Goal: Task Accomplishment & Management: Use online tool/utility

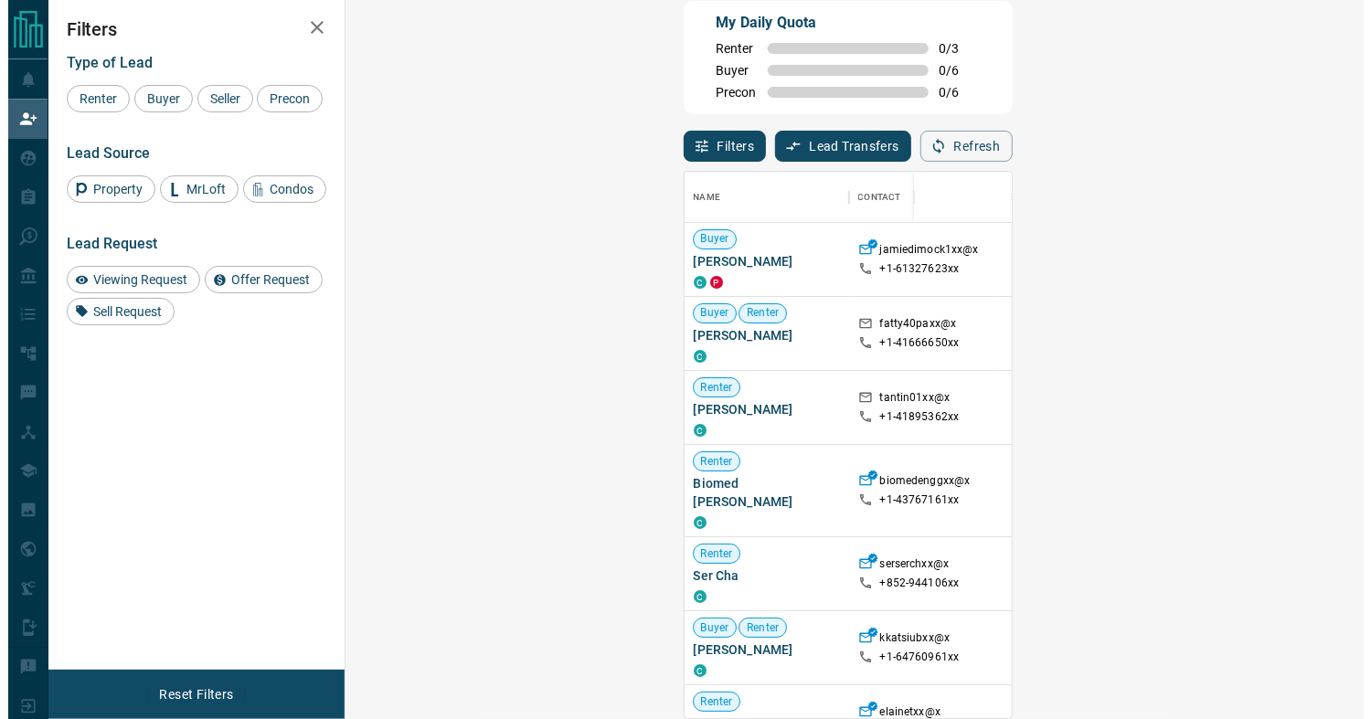
scroll to position [531, 963]
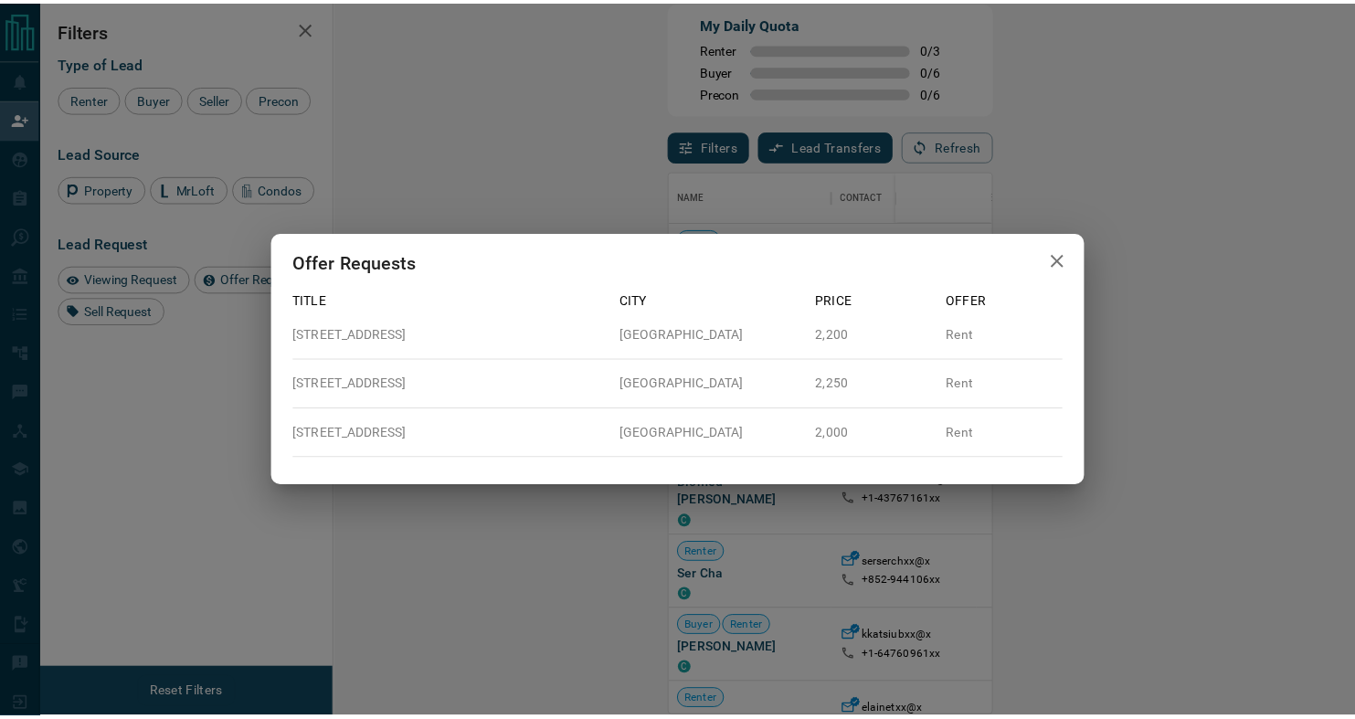
scroll to position [531, 962]
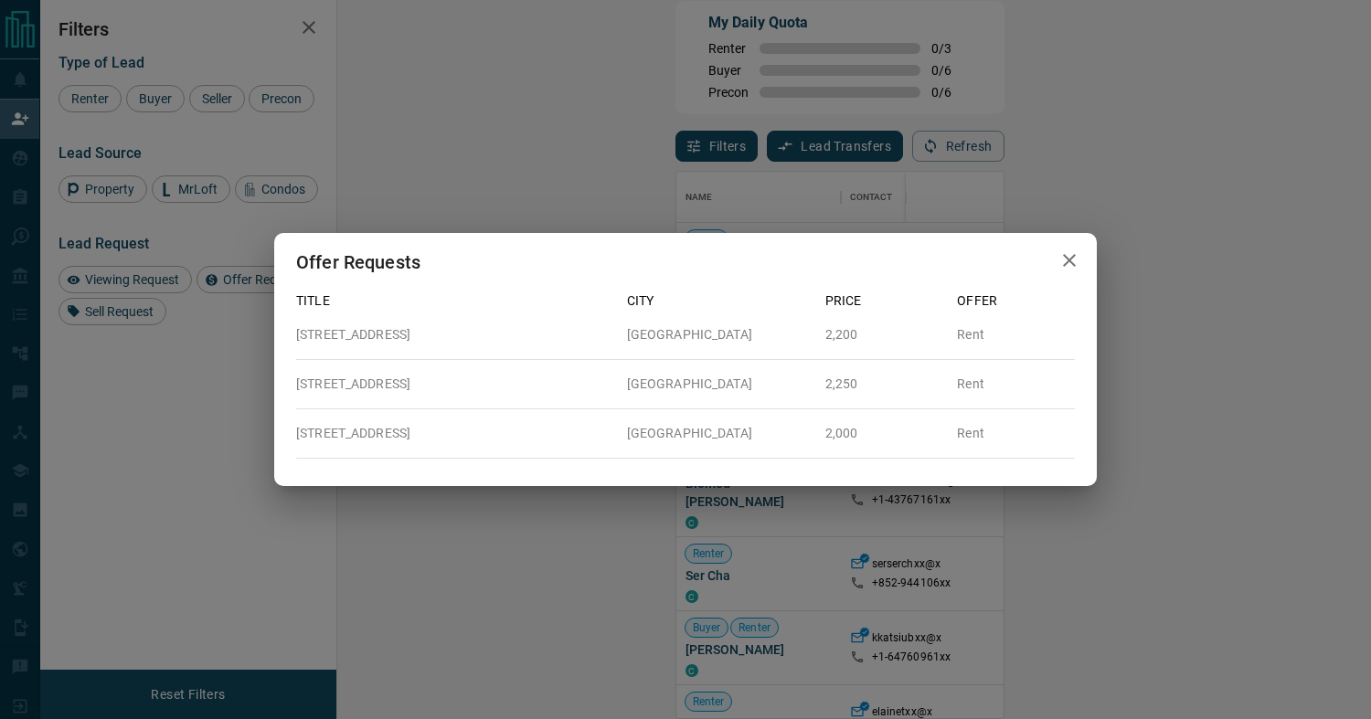
click at [1082, 267] on button "button" at bounding box center [1069, 260] width 37 height 37
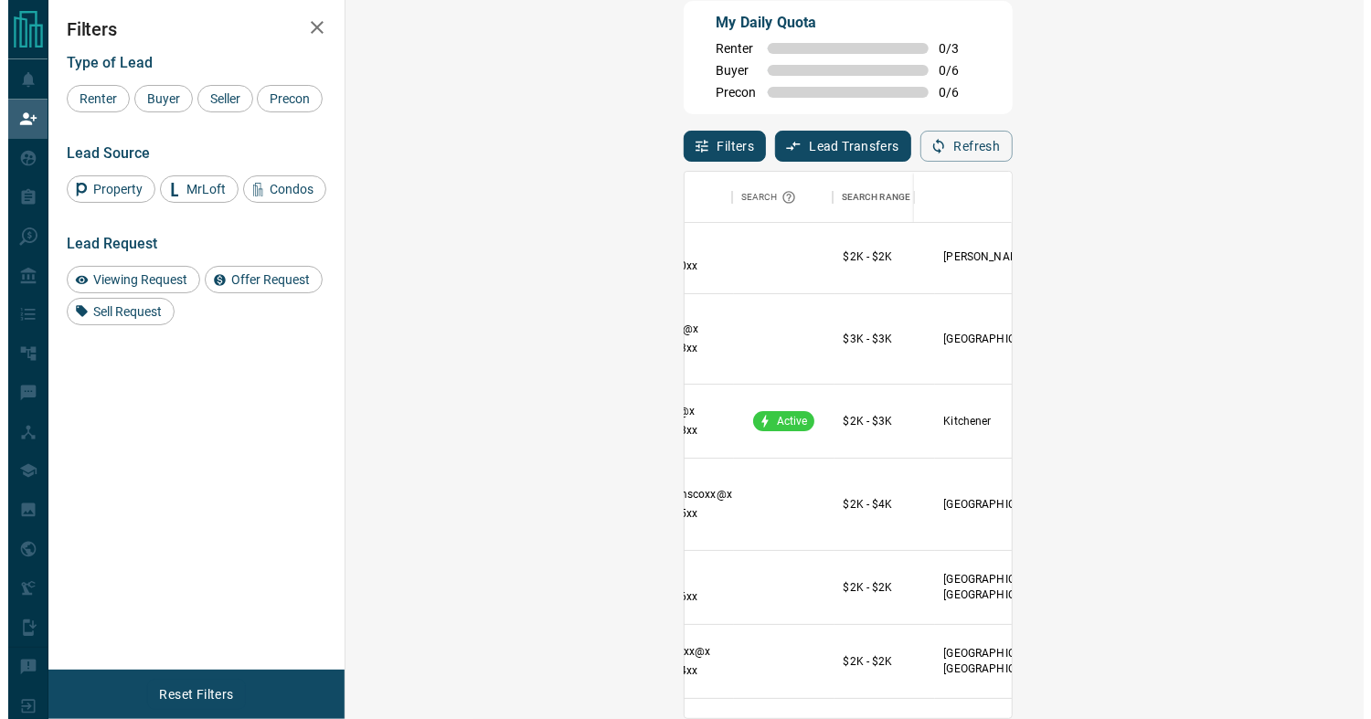
scroll to position [6333, 267]
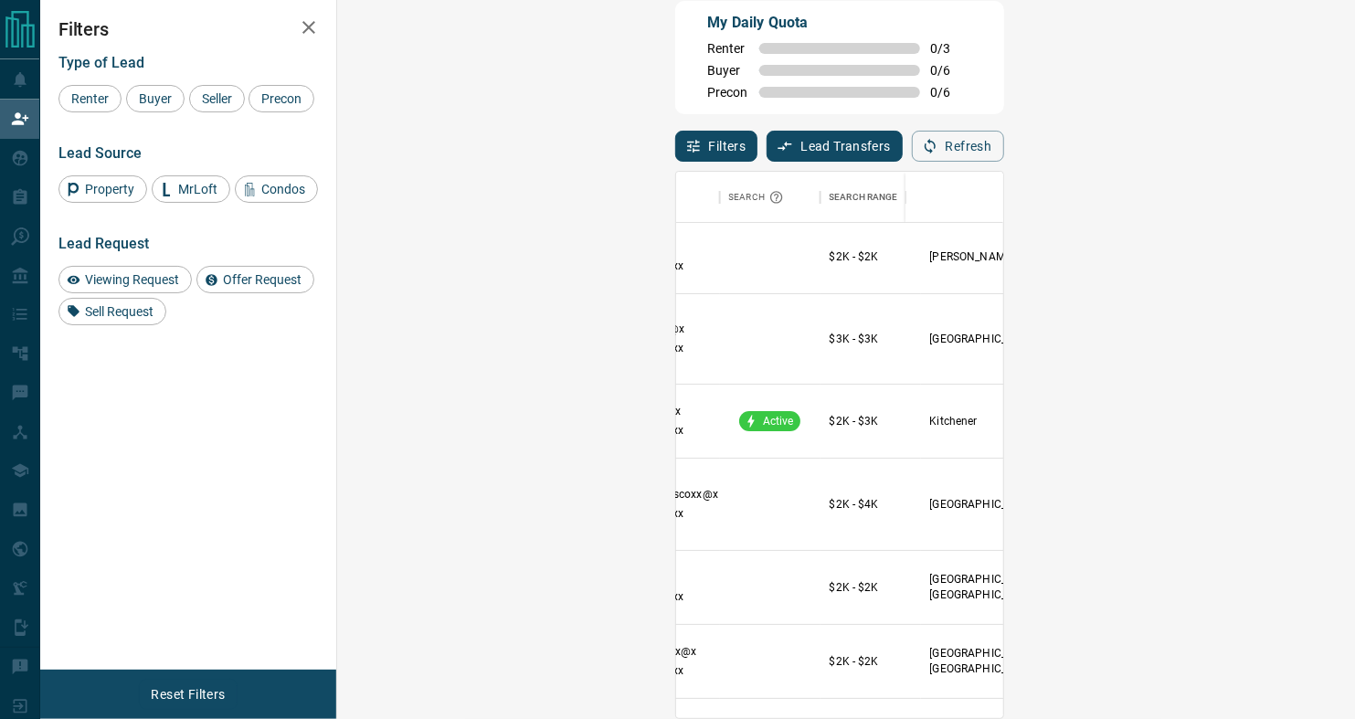
click at [1115, 336] on span "Viewing Request ( 1 )" at bounding box center [1165, 340] width 101 height 13
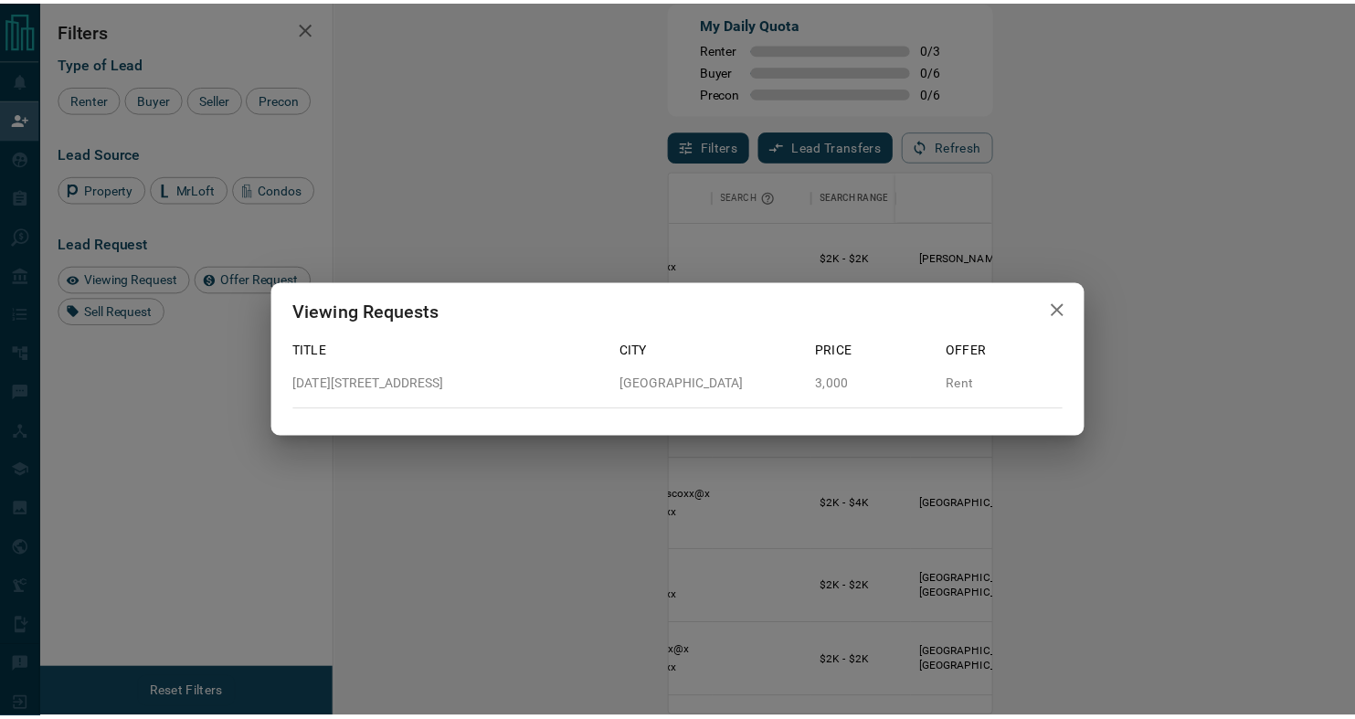
scroll to position [531, 962]
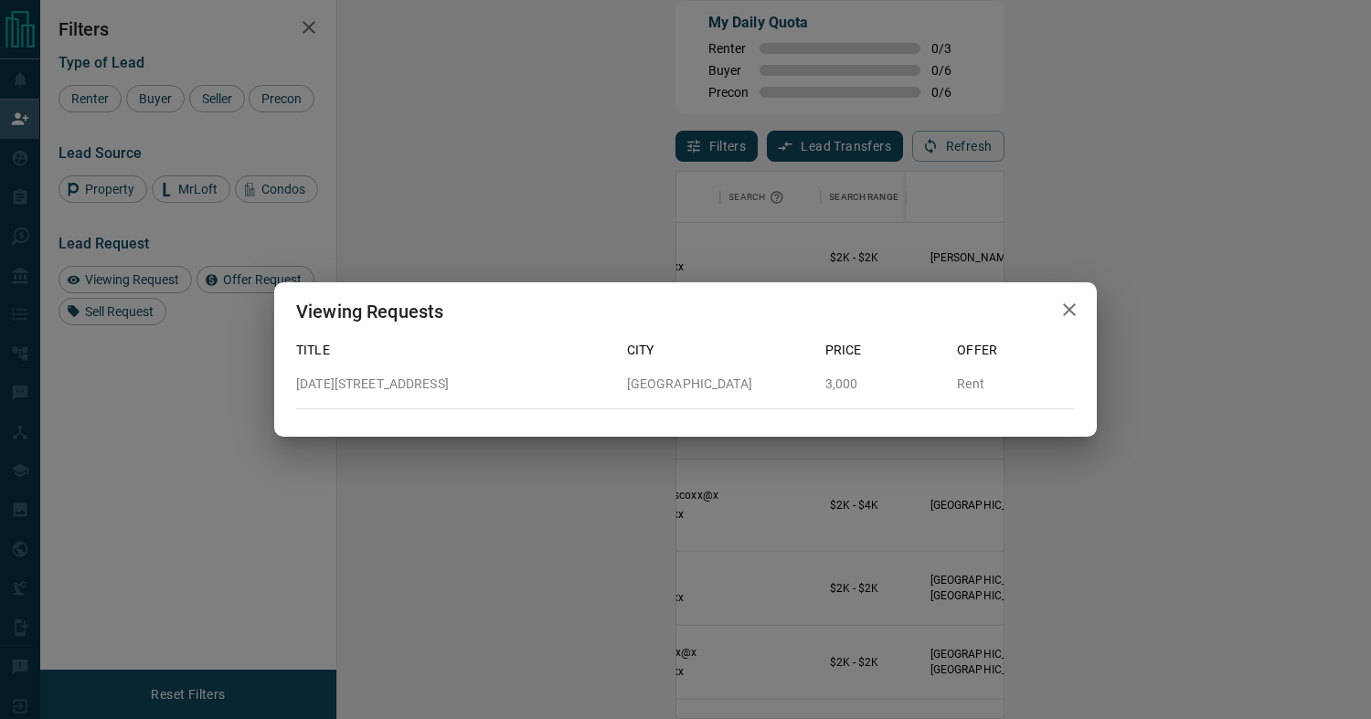
click at [348, 389] on p "[DATE][STREET_ADDRESS]" at bounding box center [454, 384] width 316 height 19
copy p "[DATE][STREET_ADDRESS]"
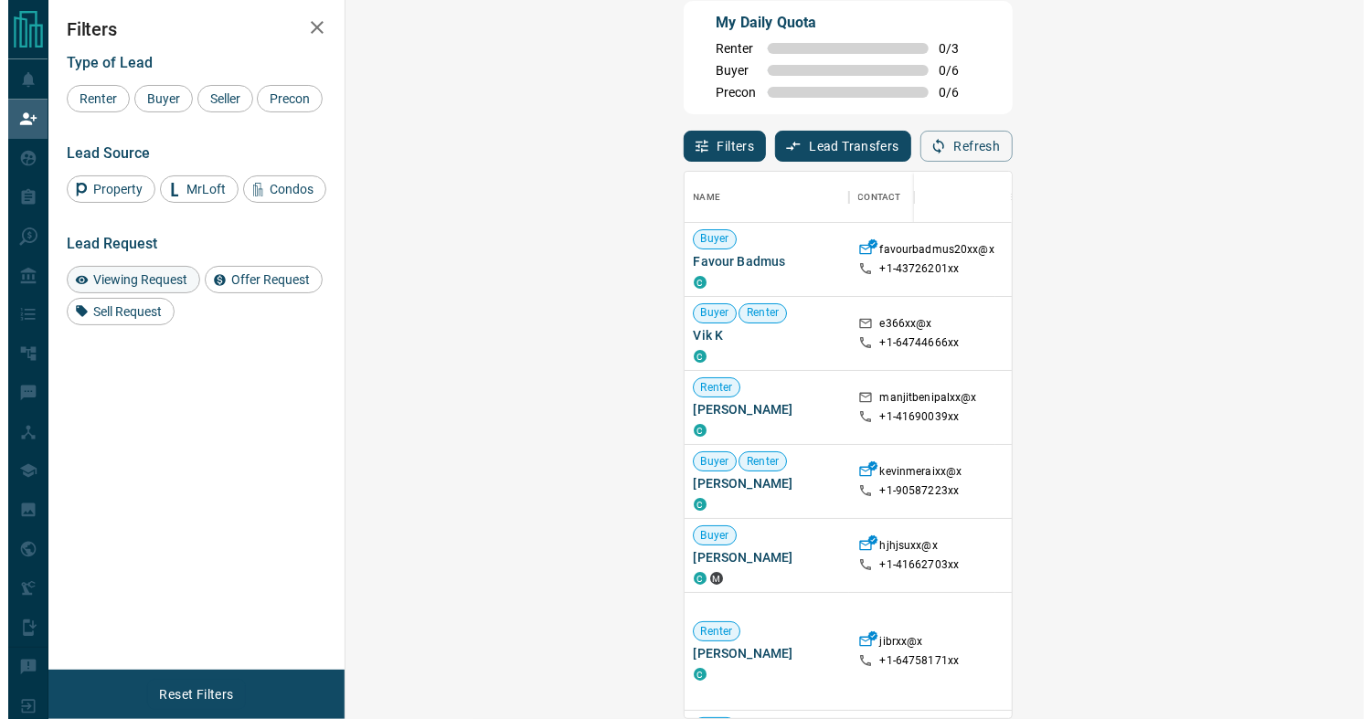
scroll to position [531, 963]
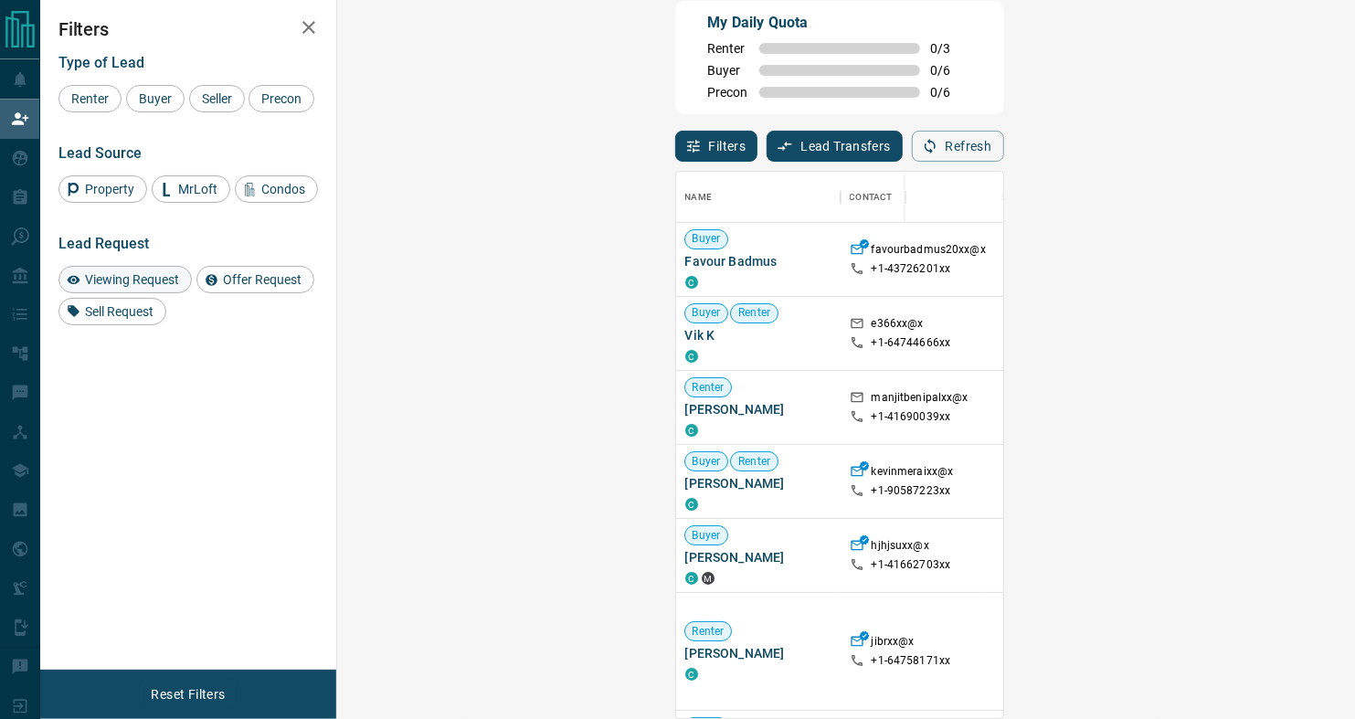
click at [128, 282] on span "Viewing Request" at bounding box center [132, 279] width 107 height 15
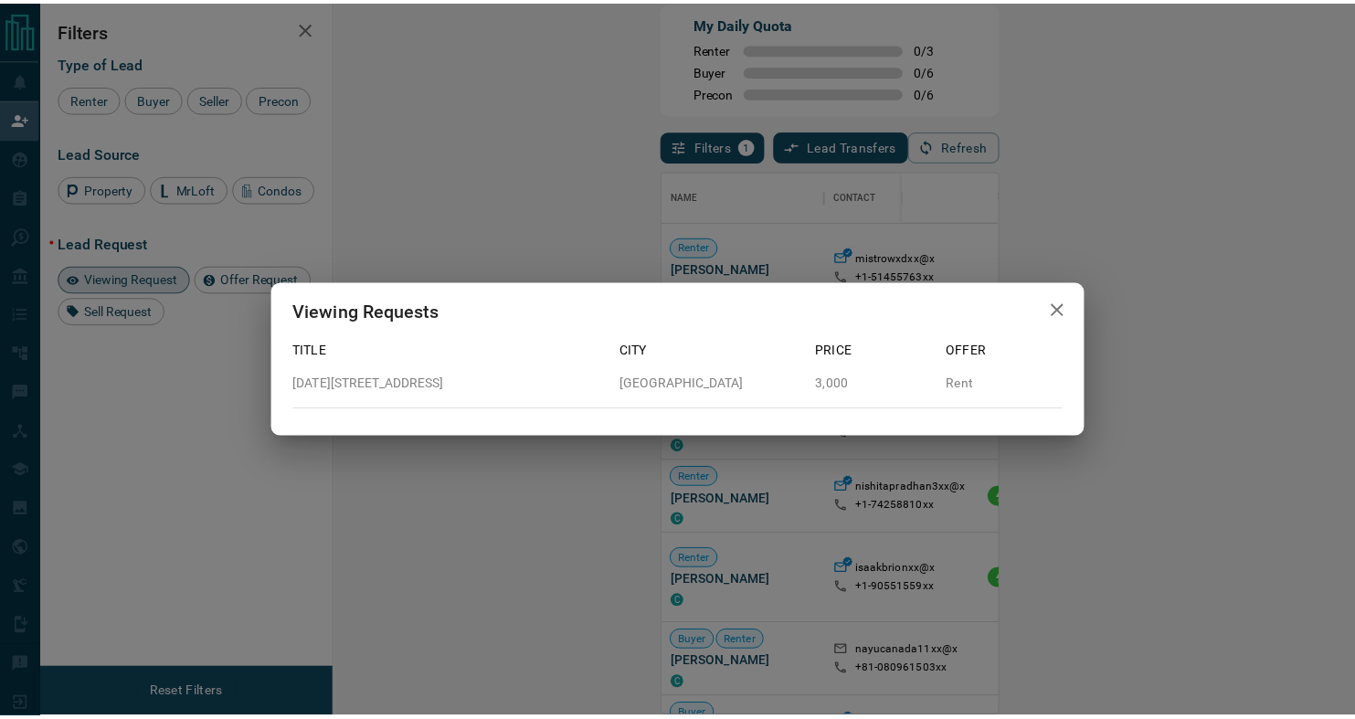
scroll to position [531, 962]
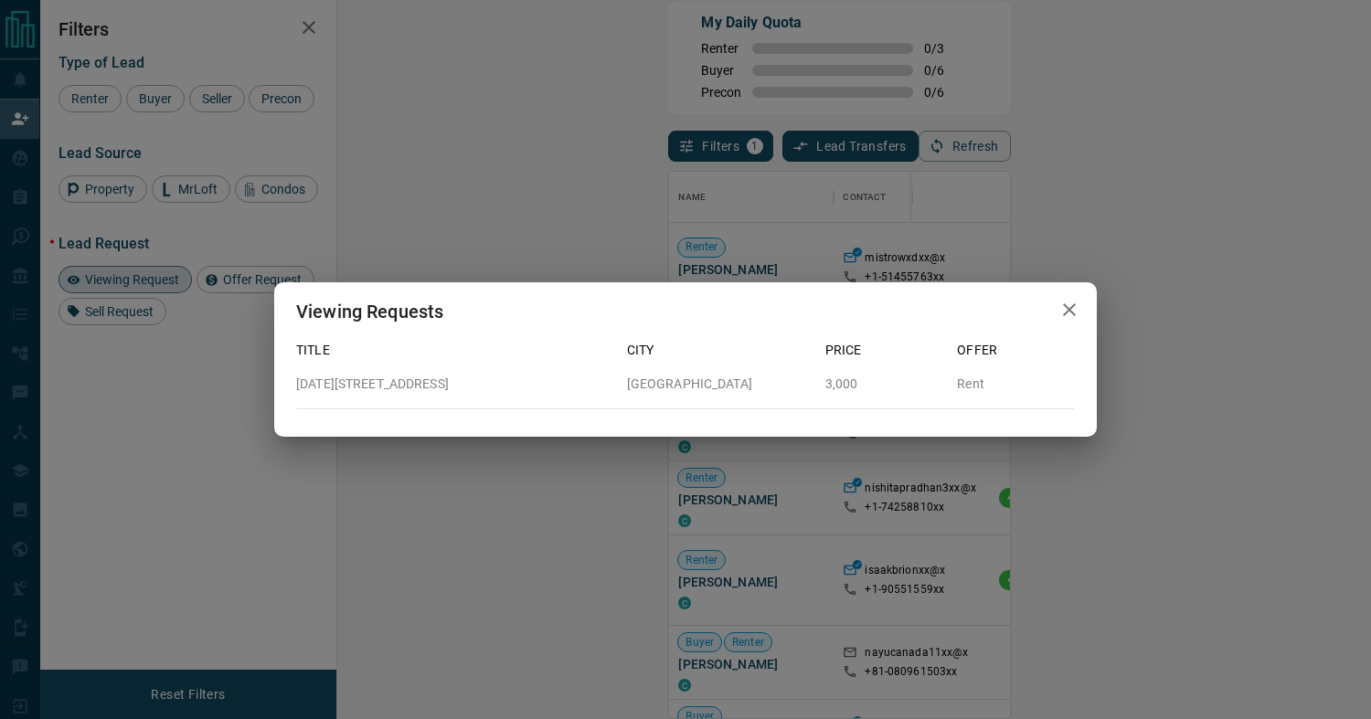
click at [1072, 311] on icon "button" at bounding box center [1069, 310] width 22 height 22
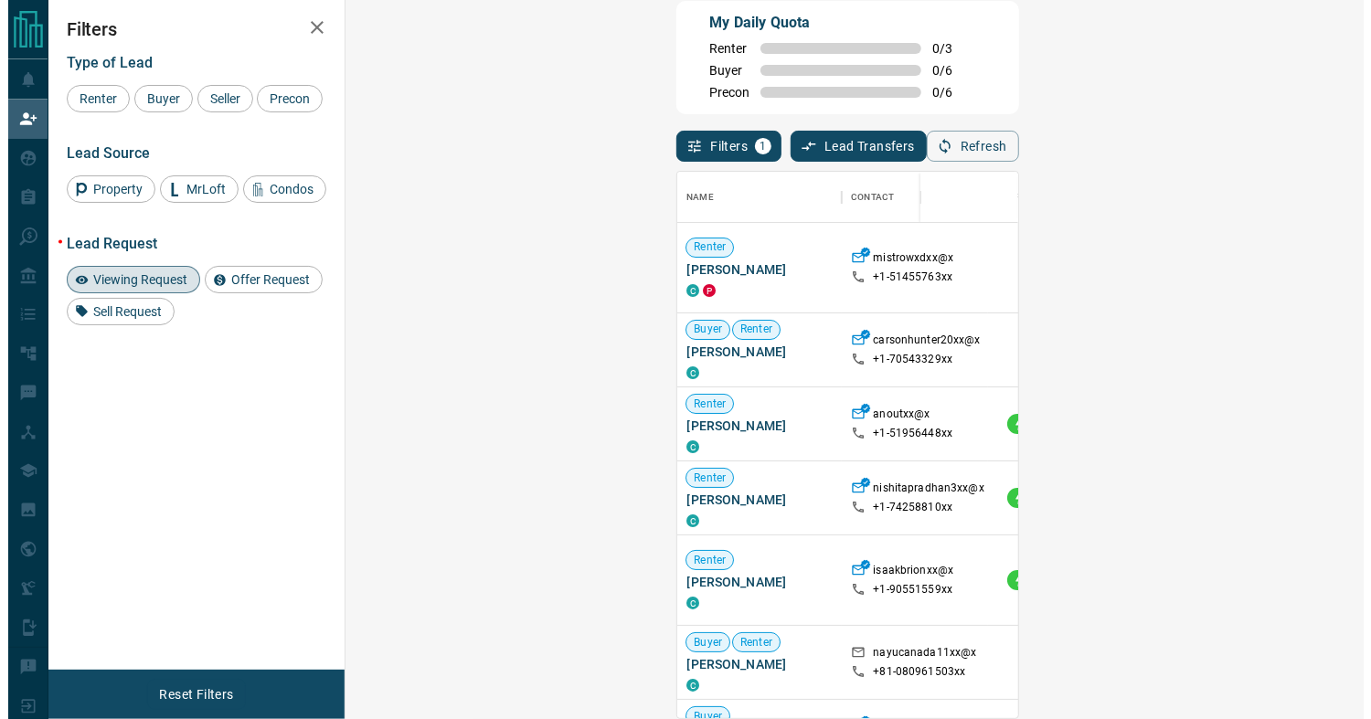
scroll to position [531, 963]
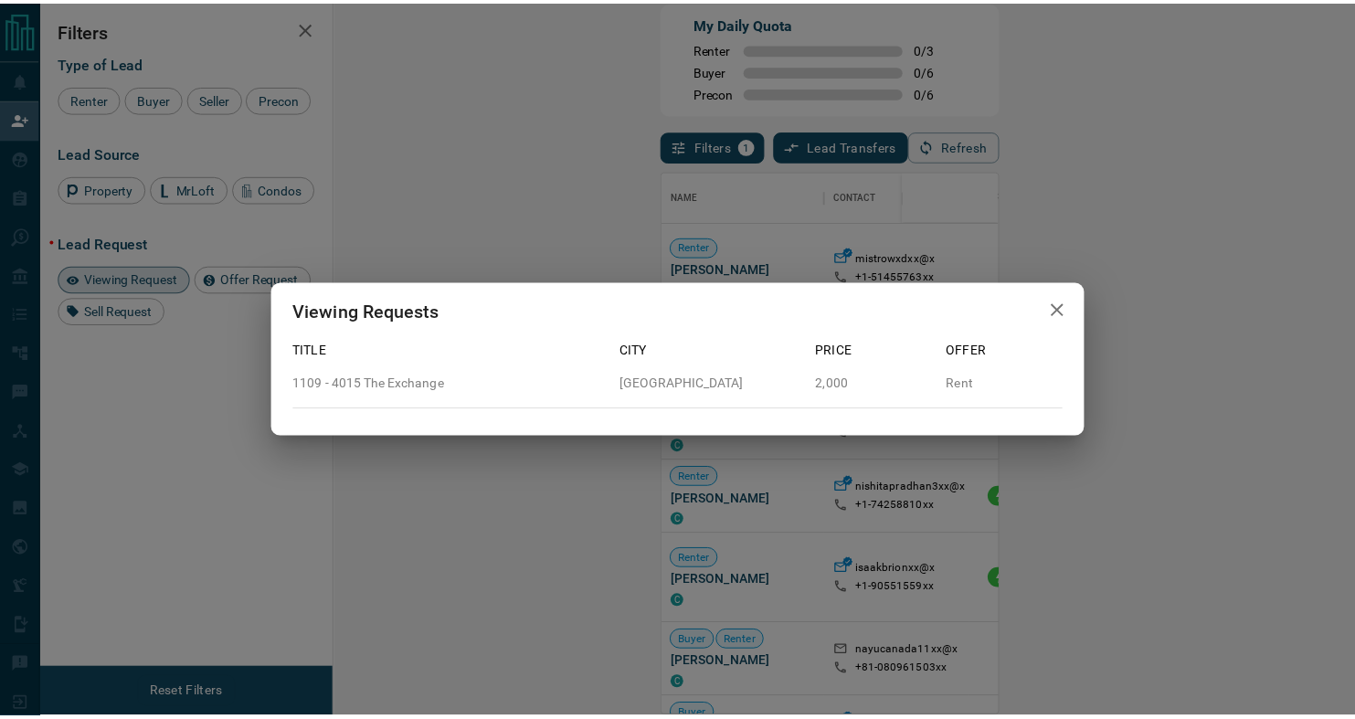
scroll to position [531, 962]
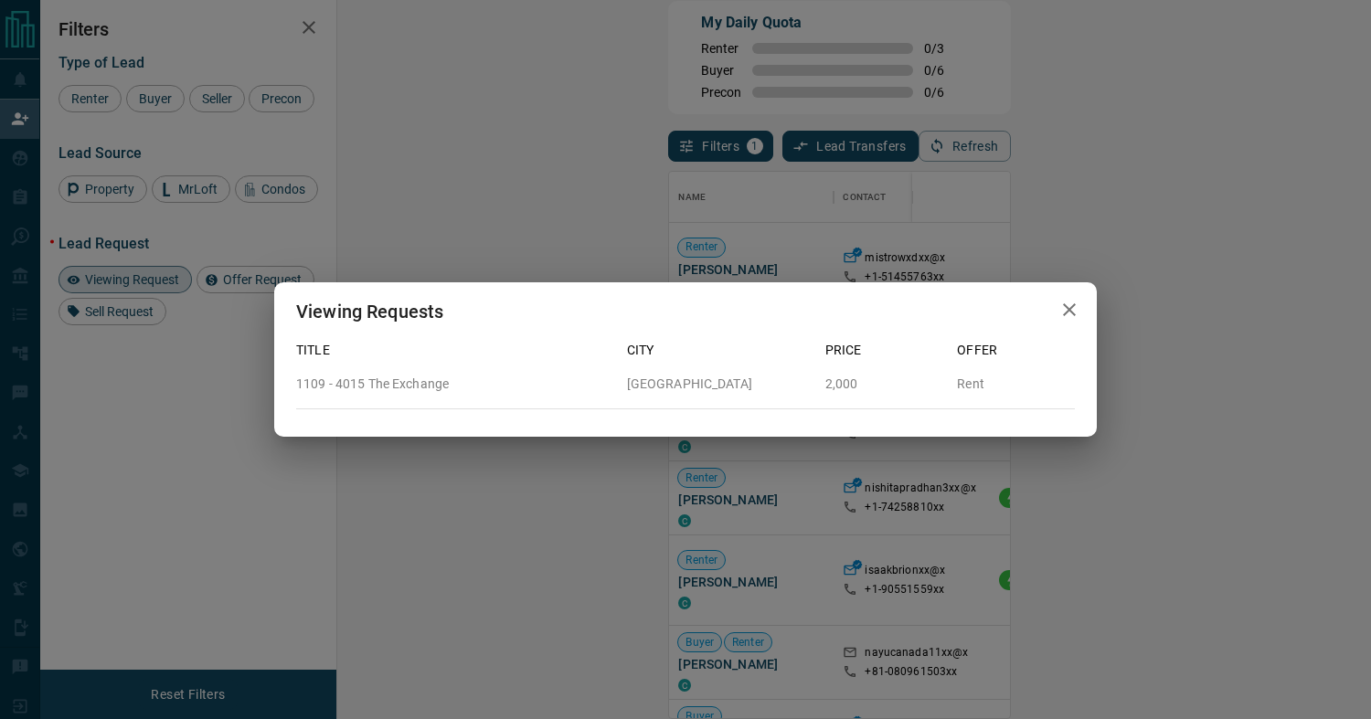
click at [1067, 311] on icon "button" at bounding box center [1069, 309] width 13 height 13
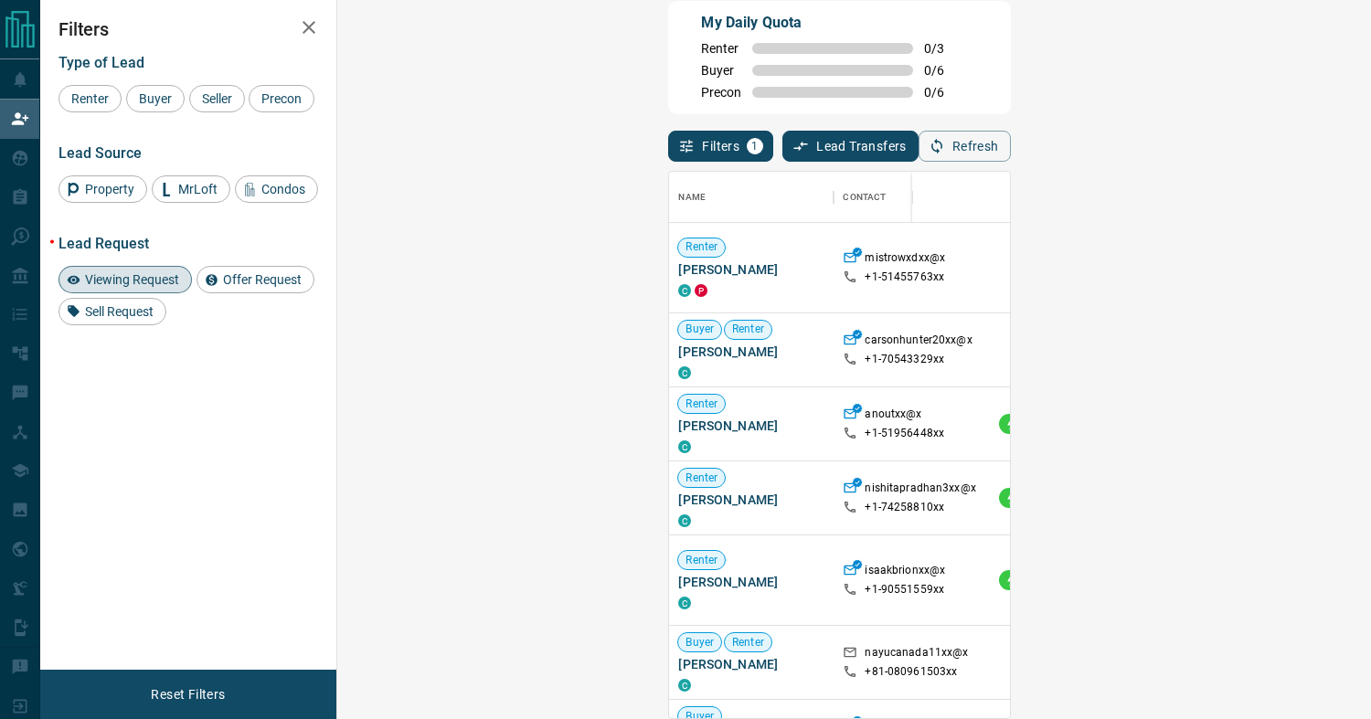
scroll to position [531, 963]
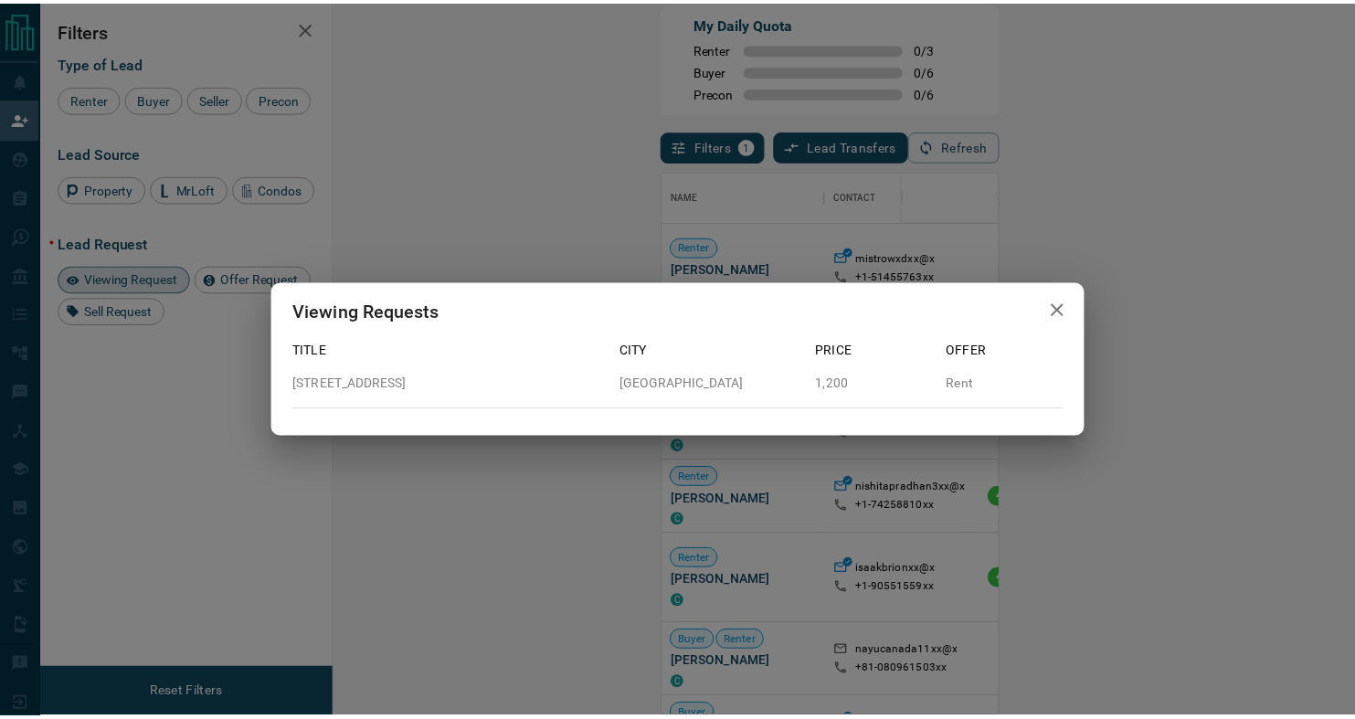
scroll to position [531, 962]
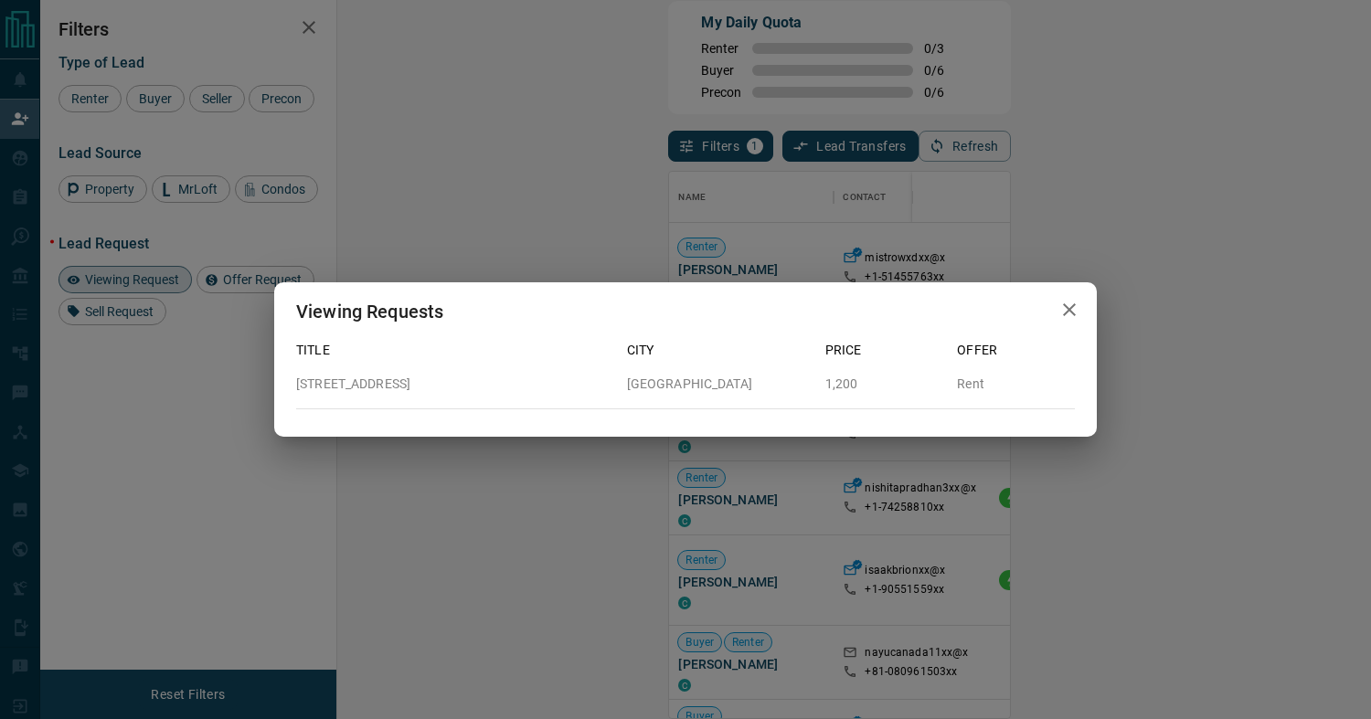
click at [1073, 313] on icon "button" at bounding box center [1069, 310] width 22 height 22
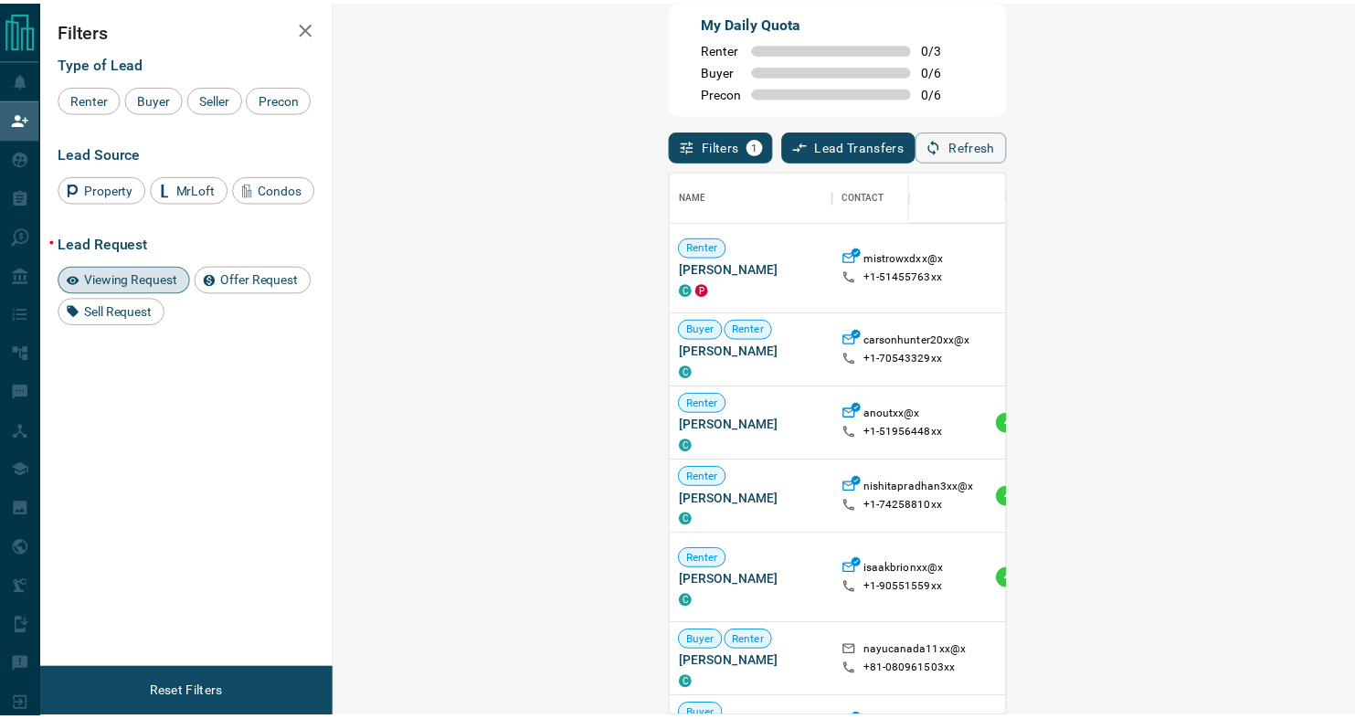
scroll to position [531, 963]
